Goal: Share content

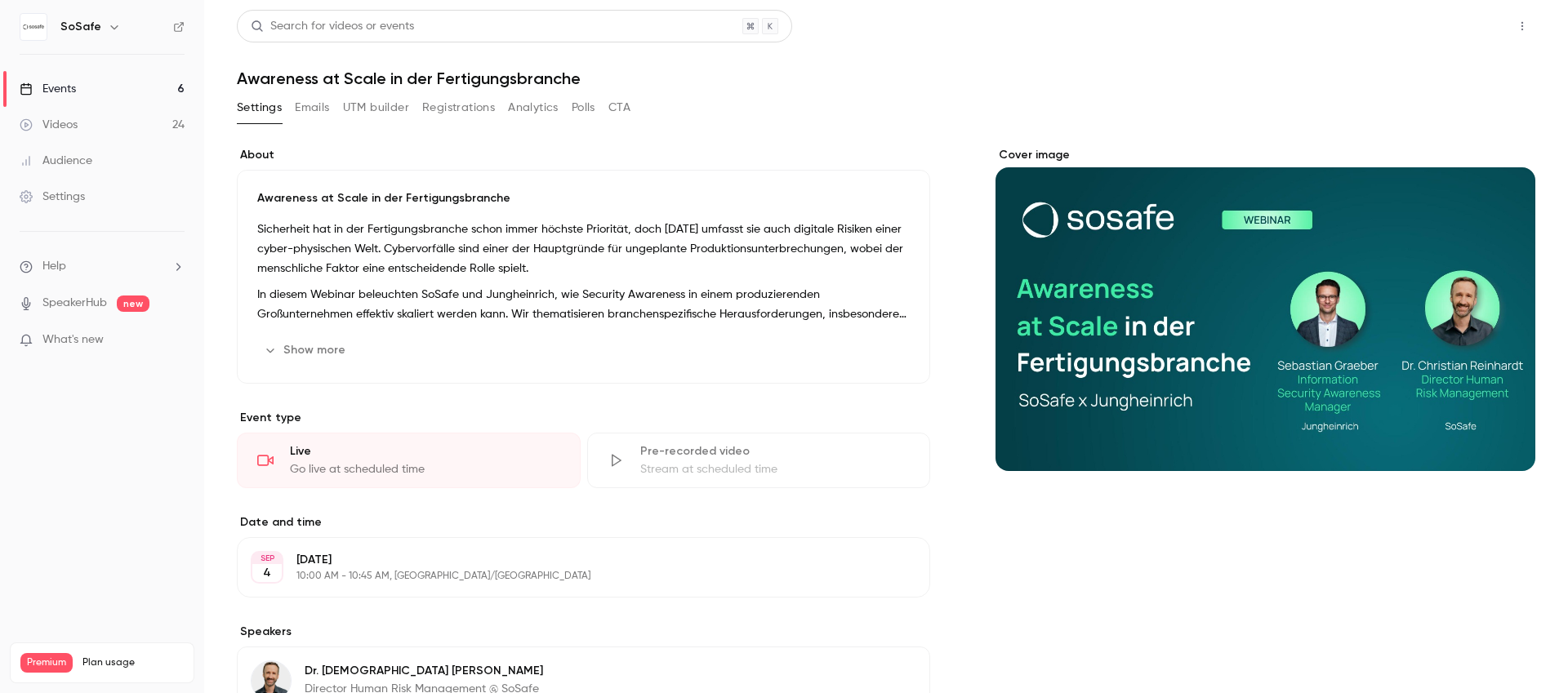
click at [1436, 21] on button "Share" at bounding box center [1463, 26] width 65 height 32
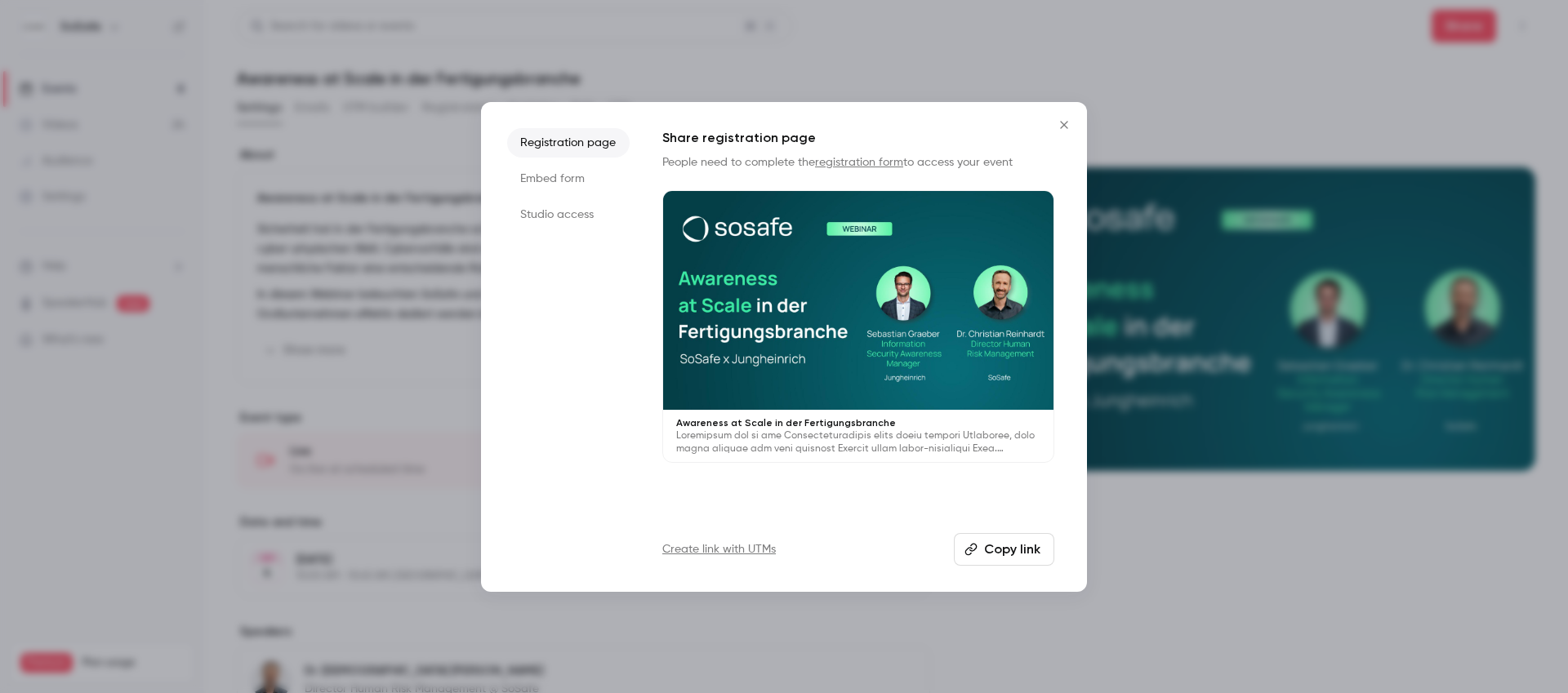
click at [1011, 550] on button "Copy link" at bounding box center [1004, 549] width 101 height 32
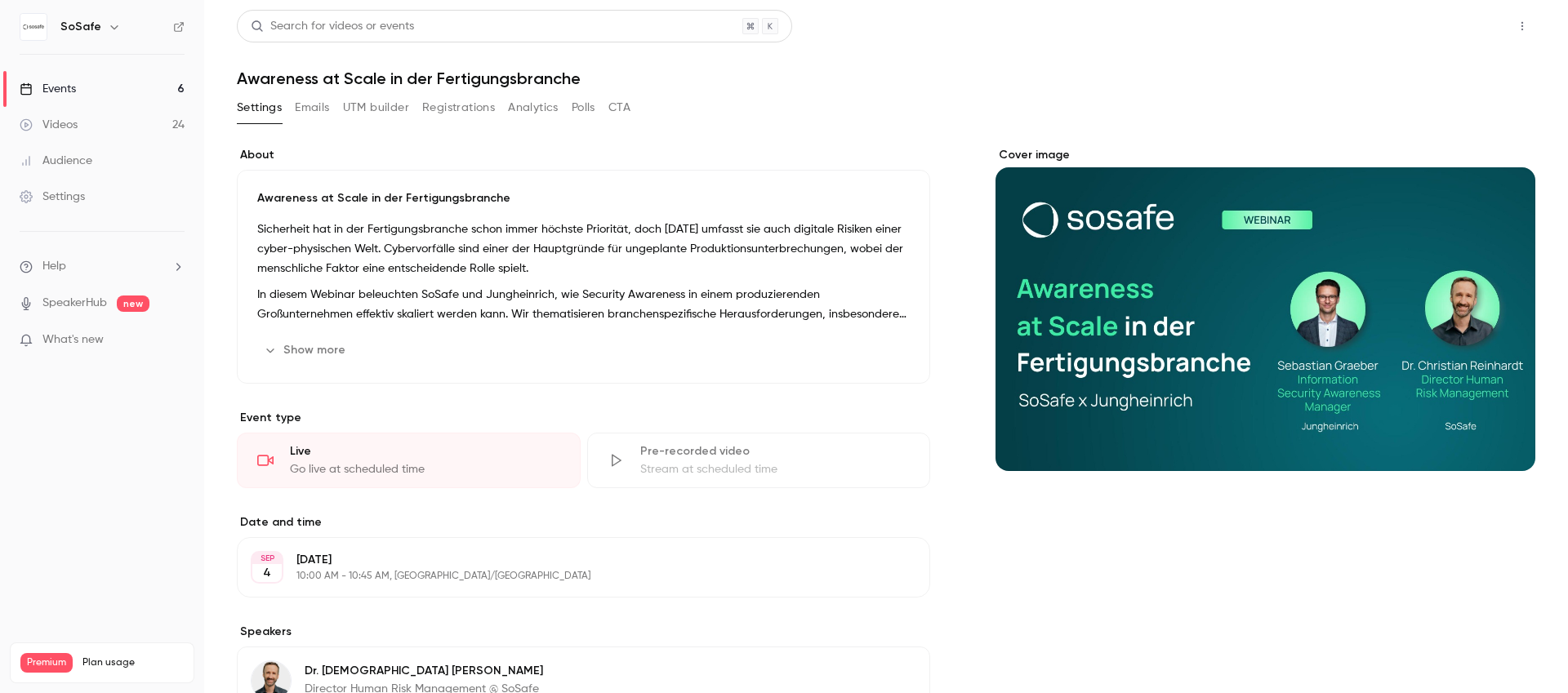
click at [1474, 23] on button "Share" at bounding box center [1463, 26] width 65 height 32
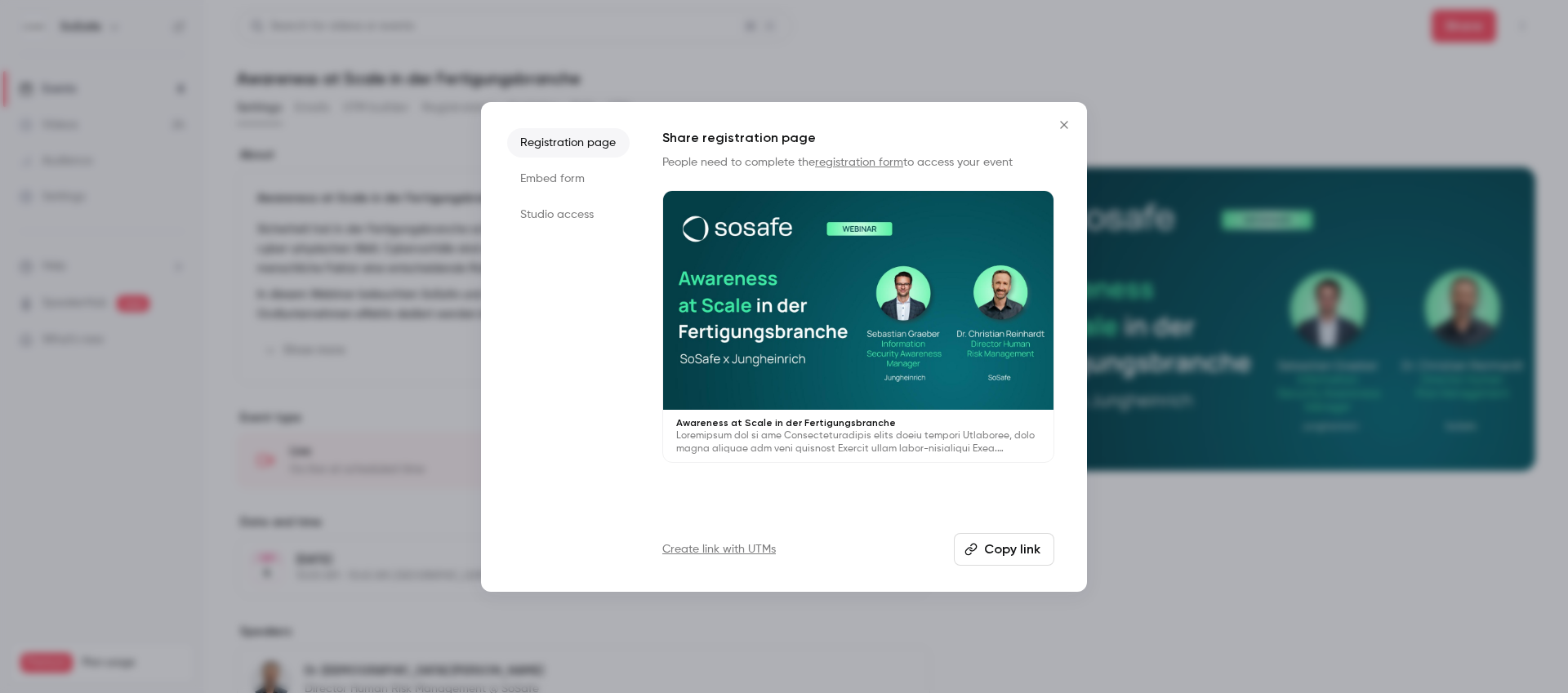
click at [567, 142] on li "Registration page" at bounding box center [568, 143] width 123 height 29
click at [1027, 552] on button "Copy link" at bounding box center [1004, 549] width 101 height 32
click at [1066, 119] on icon "Close" at bounding box center [1063, 125] width 20 height 13
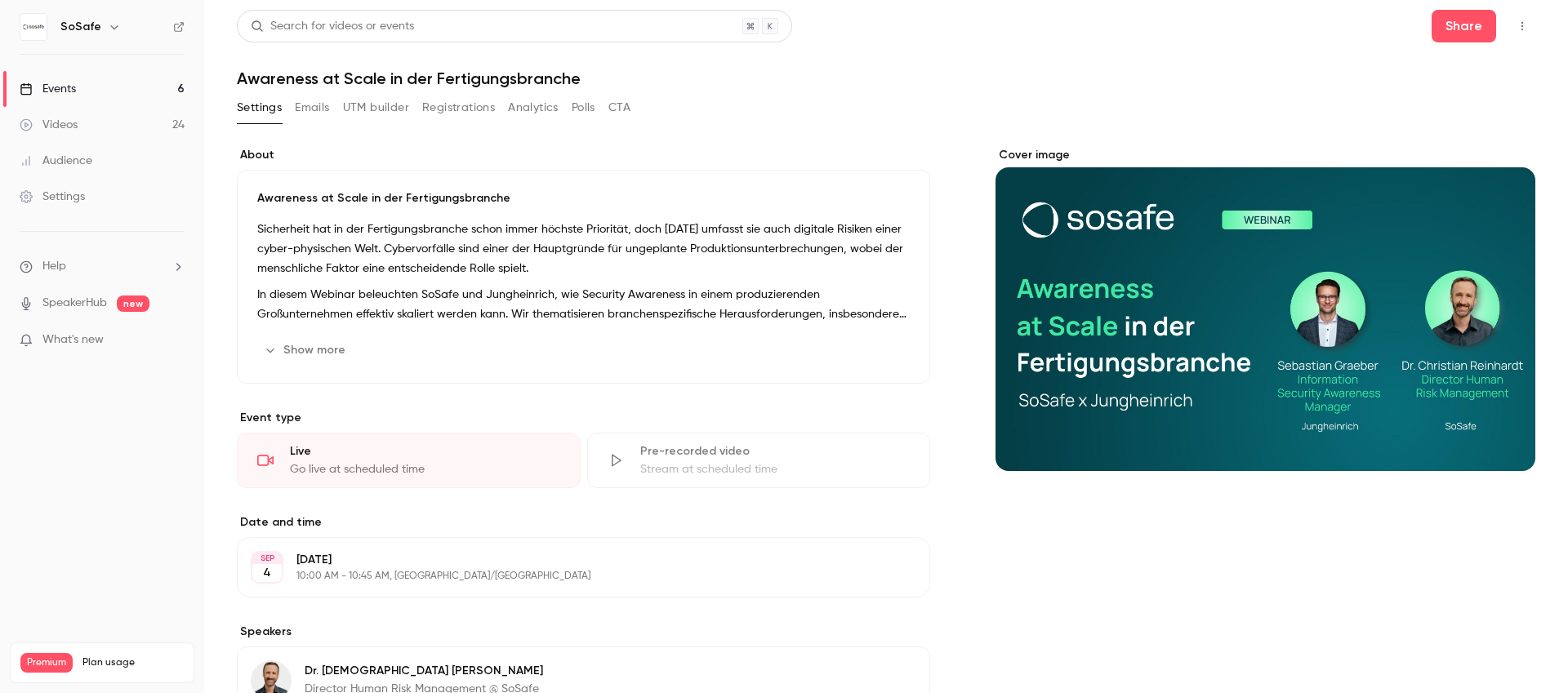
click at [84, 91] on link "Events 6" at bounding box center [102, 89] width 204 height 36
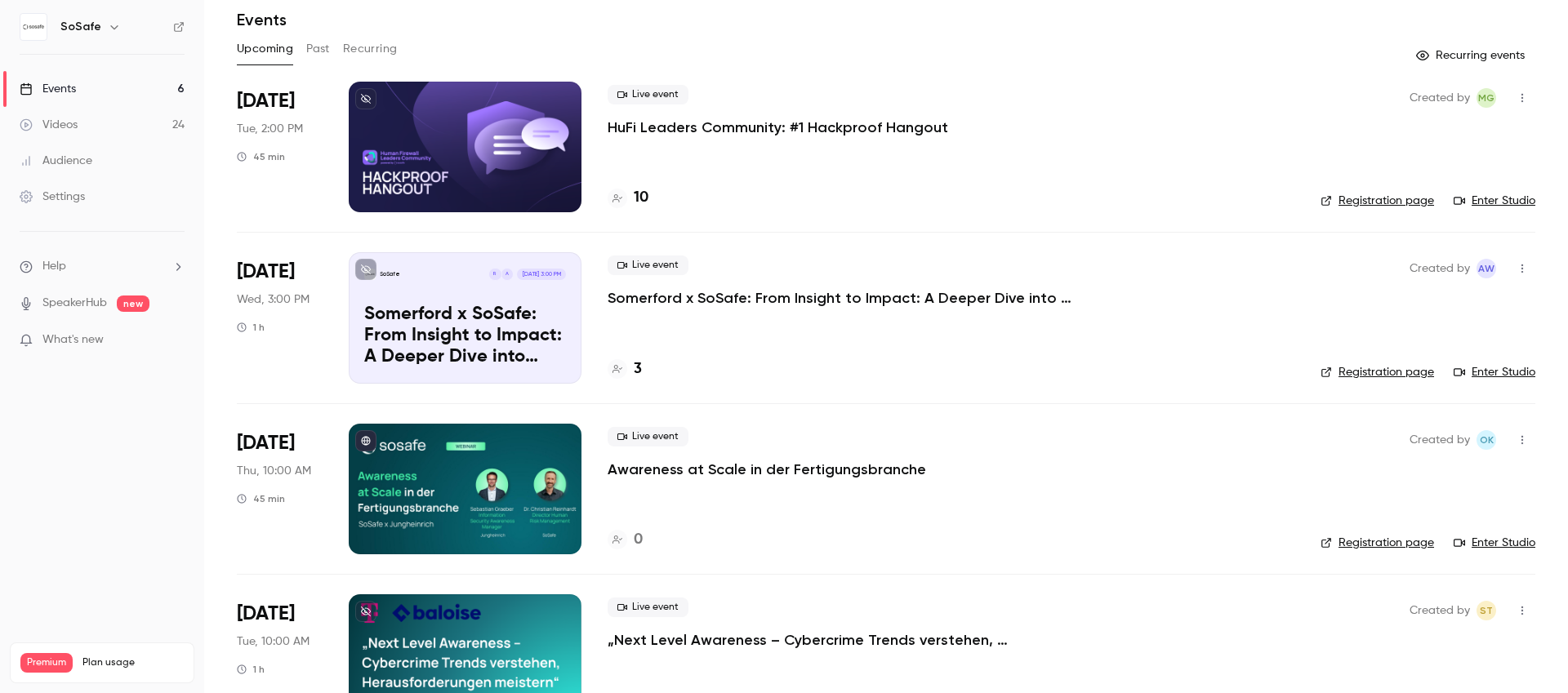
scroll to position [158, 0]
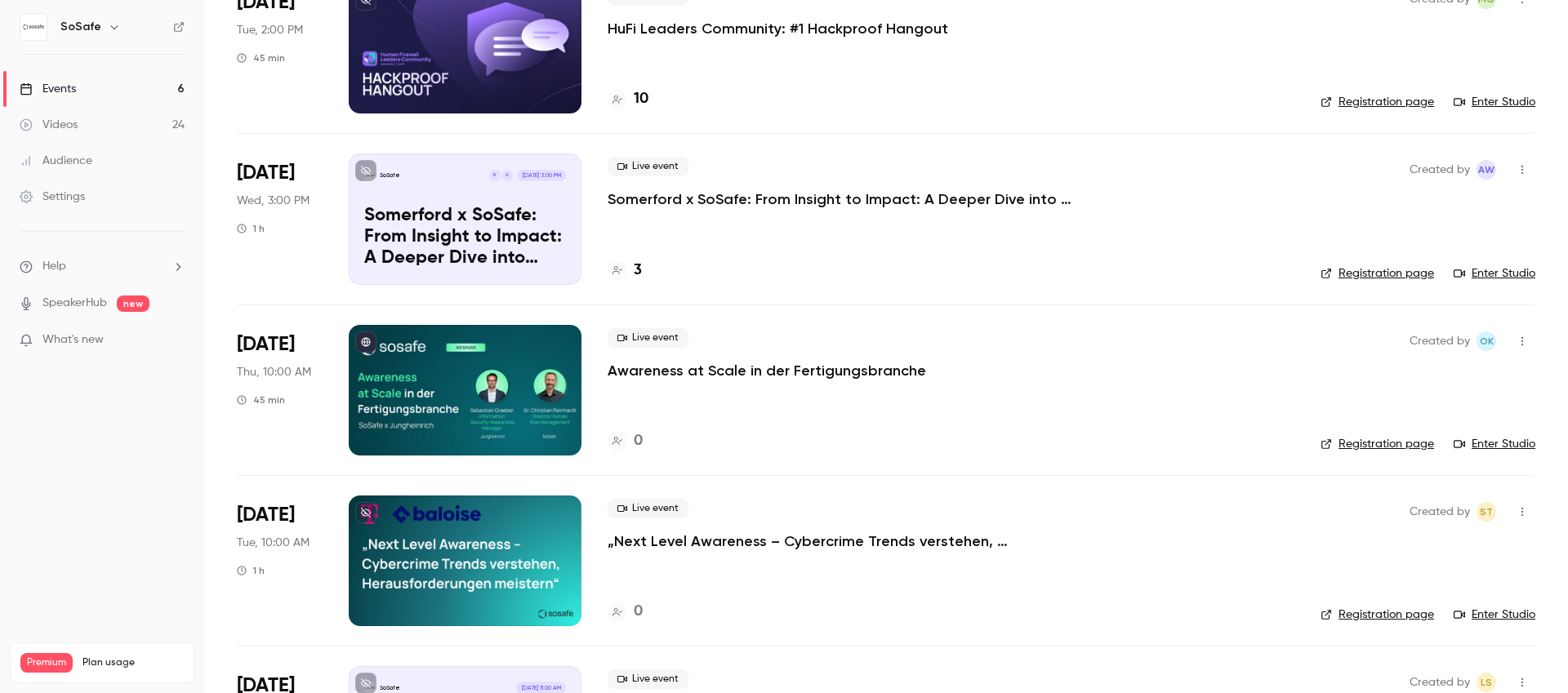
click at [1375, 442] on link "Registration page" at bounding box center [1376, 443] width 113 height 16
